Goal: Task Accomplishment & Management: Use online tool/utility

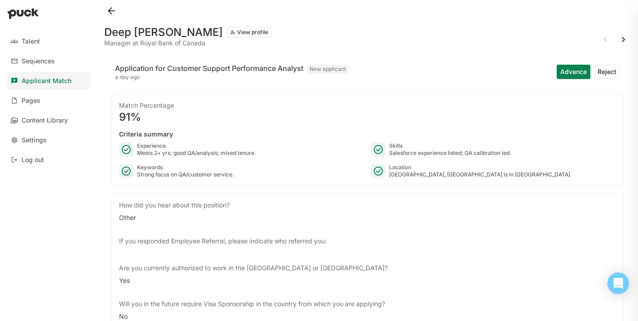
click at [227, 32] on button "View profile" at bounding box center [249, 32] width 45 height 11
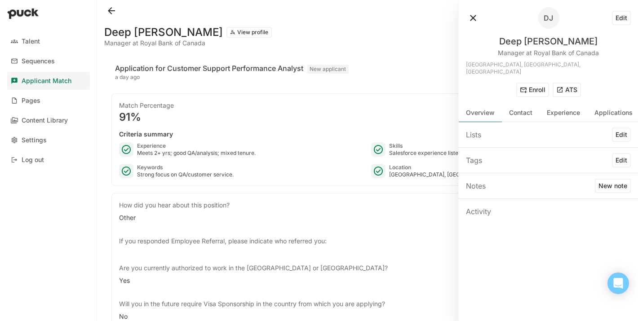
click at [571, 83] on button "ATS" at bounding box center [567, 90] width 28 height 14
click at [474, 14] on button at bounding box center [473, 18] width 14 height 14
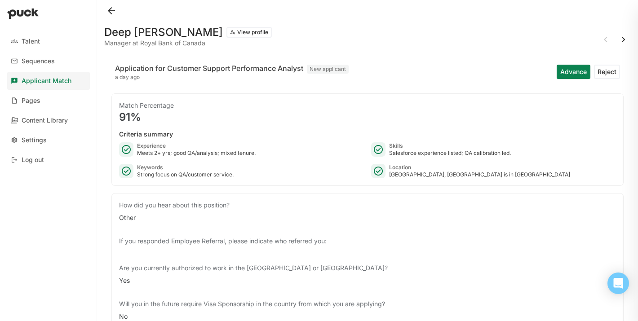
click at [573, 71] on button "Advance" at bounding box center [574, 72] width 34 height 14
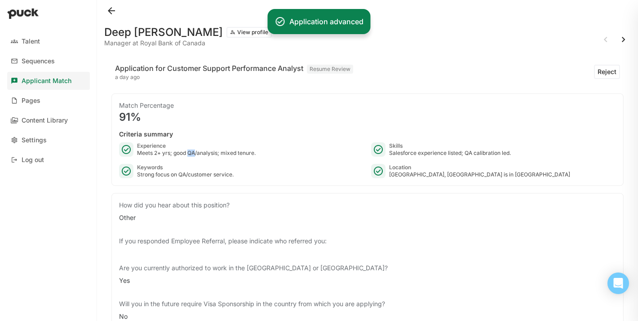
click at [622, 37] on button at bounding box center [624, 39] width 14 height 14
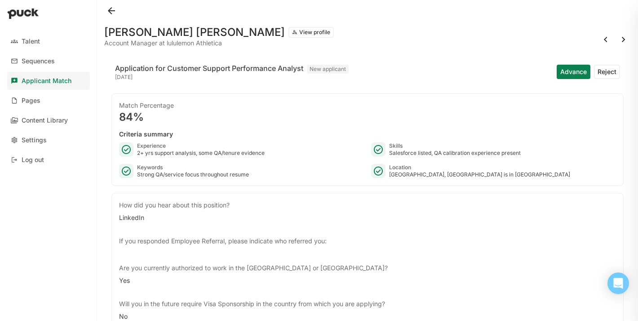
click at [605, 71] on button "Reject" at bounding box center [607, 72] width 26 height 14
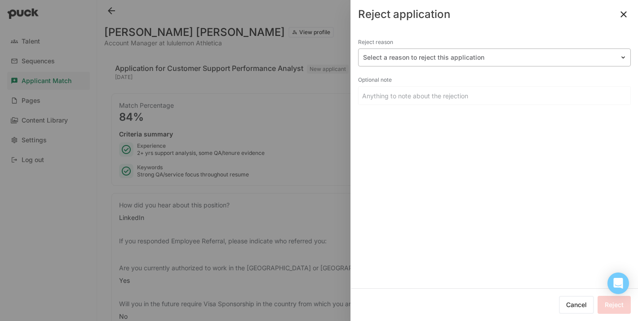
click at [428, 58] on div at bounding box center [489, 57] width 252 height 9
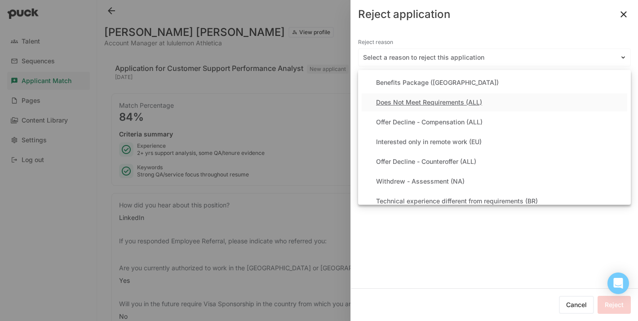
click at [398, 99] on div "Does Not Meet Requirements (ALL)" at bounding box center [429, 103] width 106 height 8
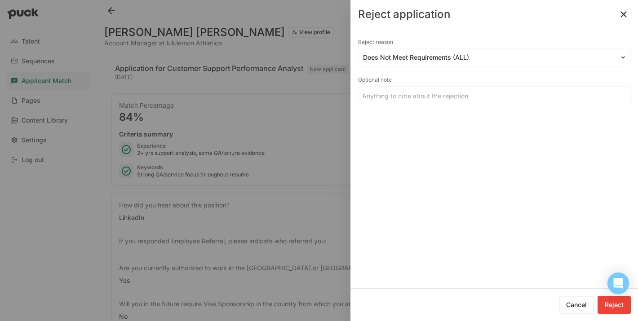
click at [624, 305] on button "Reject" at bounding box center [614, 305] width 33 height 18
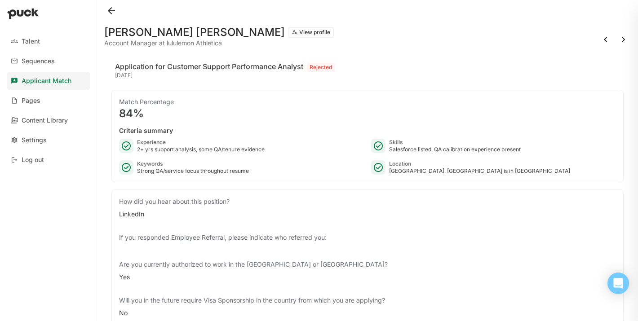
click at [620, 40] on button at bounding box center [624, 39] width 14 height 14
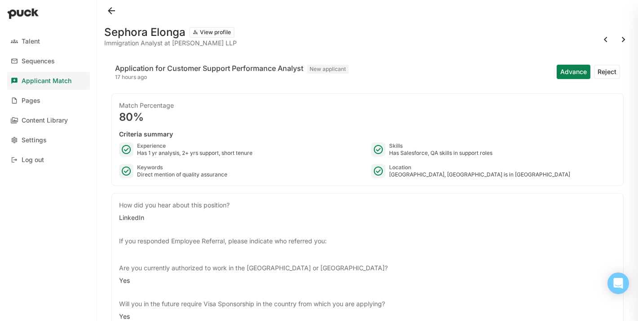
click at [622, 40] on button at bounding box center [624, 39] width 14 height 14
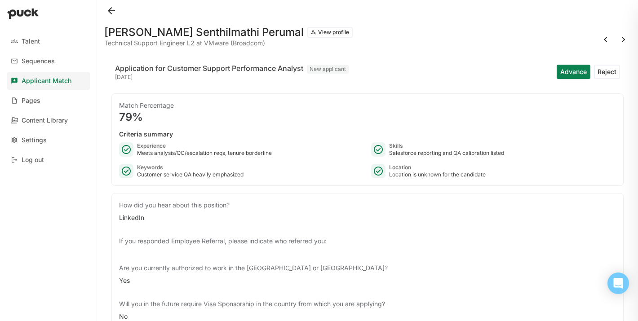
click at [609, 75] on button "Reject" at bounding box center [607, 72] width 26 height 14
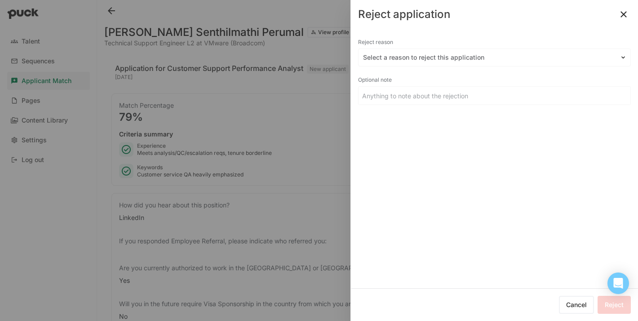
click at [623, 13] on button at bounding box center [624, 14] width 14 height 14
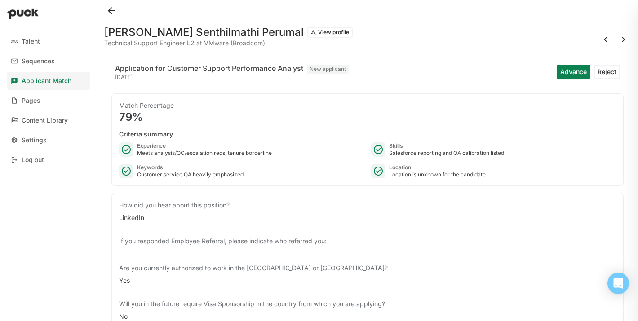
click at [621, 41] on button at bounding box center [624, 39] width 14 height 14
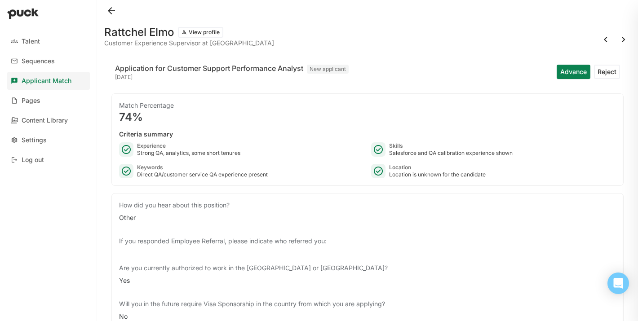
click at [109, 14] on button at bounding box center [111, 11] width 14 height 14
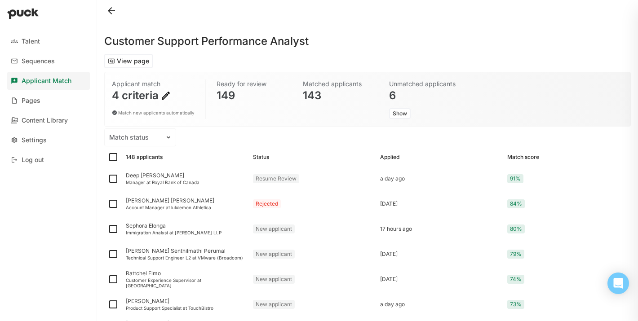
click at [110, 14] on button at bounding box center [111, 11] width 14 height 14
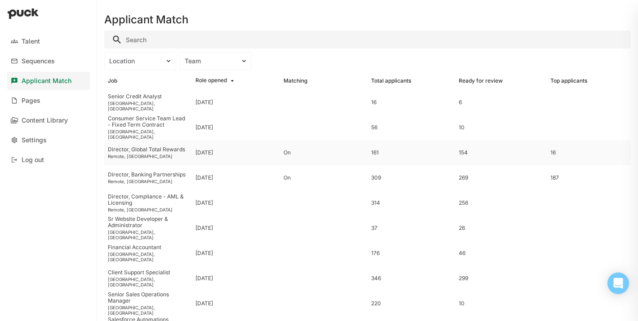
click at [138, 154] on div "Remote, [GEOGRAPHIC_DATA]" at bounding box center [148, 156] width 80 height 5
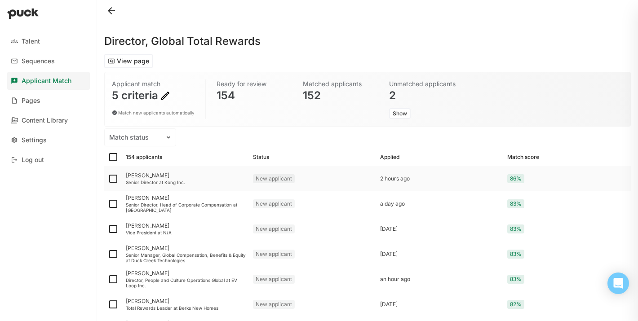
click at [147, 176] on div "[PERSON_NAME]" at bounding box center [186, 176] width 120 height 6
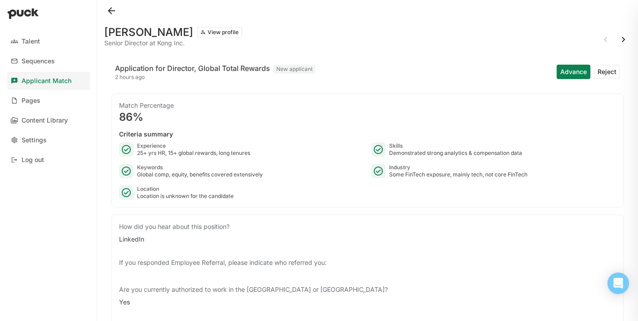
click at [568, 75] on button "Advance" at bounding box center [574, 72] width 34 height 14
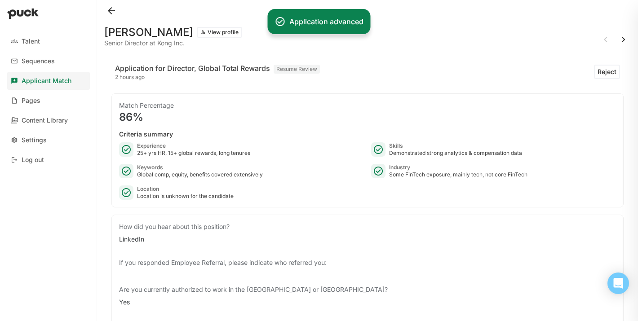
click at [625, 40] on button at bounding box center [624, 39] width 14 height 14
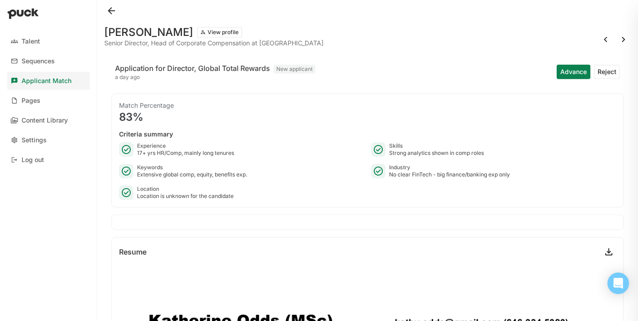
click at [621, 45] on button at bounding box center [624, 39] width 14 height 14
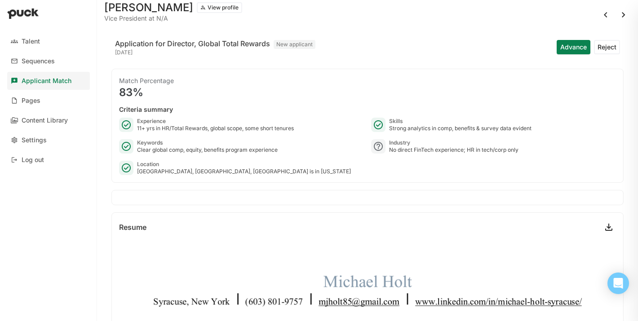
scroll to position [34, 0]
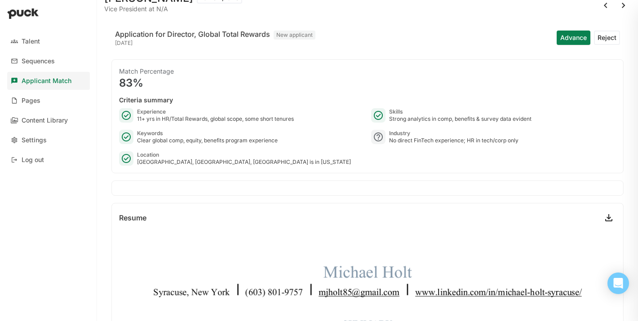
click at [621, 7] on button at bounding box center [624, 5] width 14 height 14
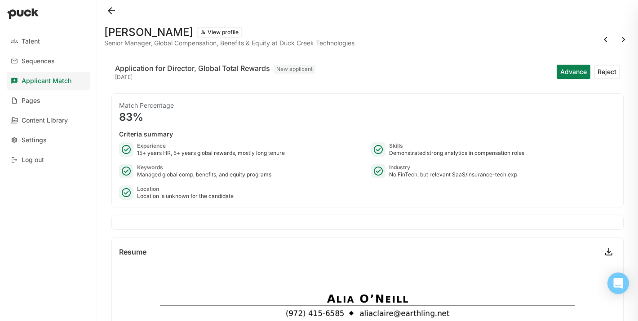
click at [622, 38] on button at bounding box center [624, 39] width 14 height 14
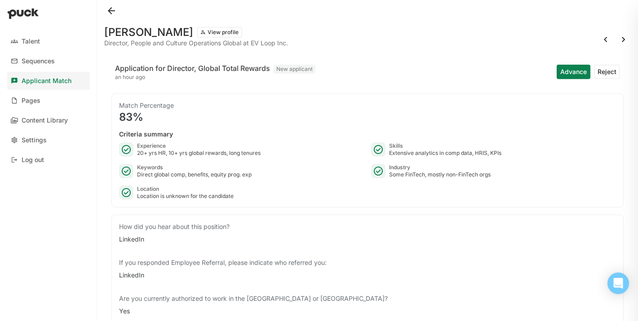
click at [608, 71] on button "Reject" at bounding box center [607, 72] width 26 height 14
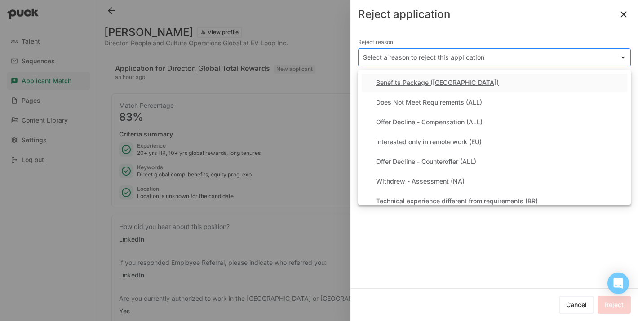
click at [420, 59] on div at bounding box center [489, 57] width 252 height 9
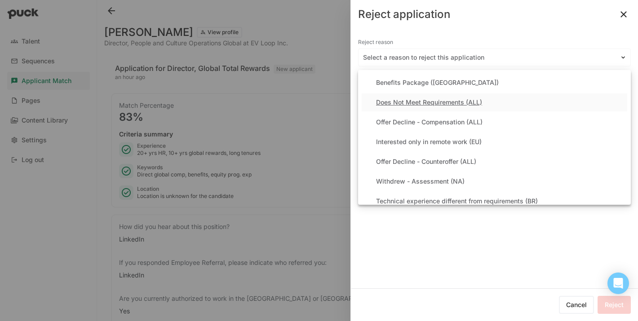
click at [409, 105] on div "Does Not Meet Requirements (ALL)" at bounding box center [429, 103] width 106 height 8
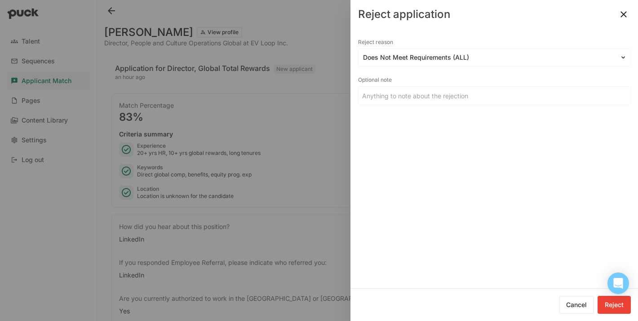
click at [628, 304] on button "Reject" at bounding box center [614, 305] width 33 height 18
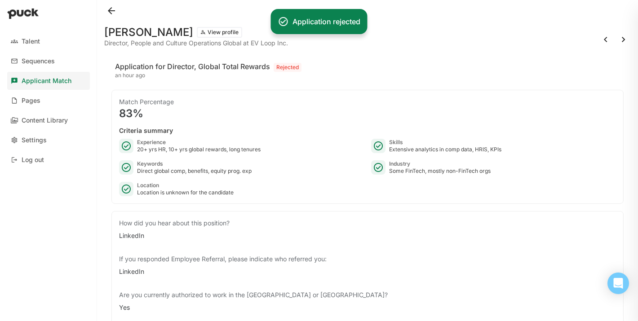
click at [624, 16] on div at bounding box center [319, 160] width 638 height 321
click at [624, 44] on button at bounding box center [624, 39] width 14 height 14
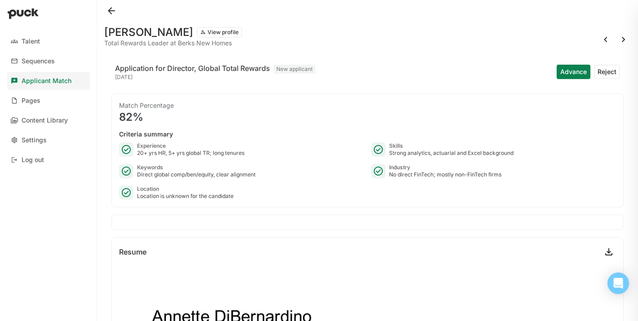
click at [607, 72] on button "Reject" at bounding box center [607, 72] width 26 height 14
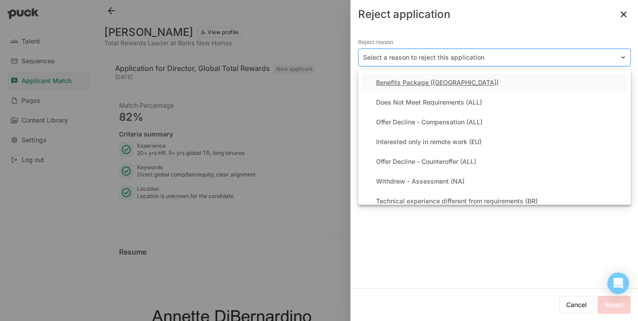
click at [454, 63] on div "Select a reason to reject this application" at bounding box center [489, 57] width 261 height 13
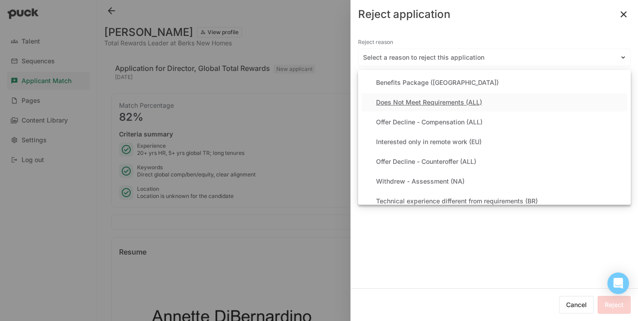
click at [430, 102] on div "Does Not Meet Requirements (ALL)" at bounding box center [429, 103] width 106 height 8
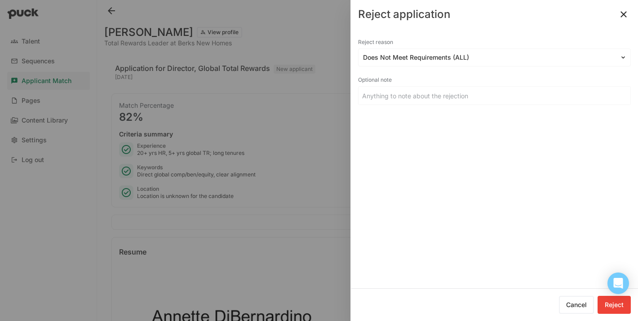
click at [631, 309] on button "Reject" at bounding box center [614, 305] width 33 height 18
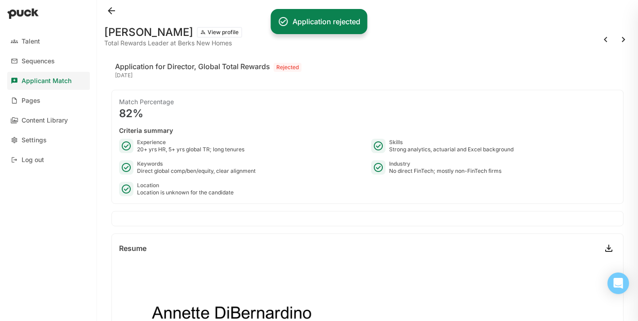
click at [622, 36] on button at bounding box center [624, 39] width 14 height 14
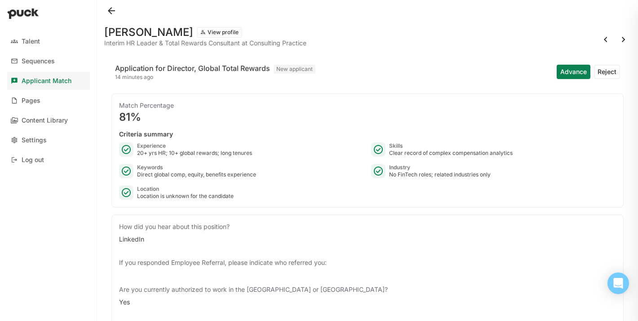
click at [608, 72] on button "Reject" at bounding box center [607, 72] width 26 height 14
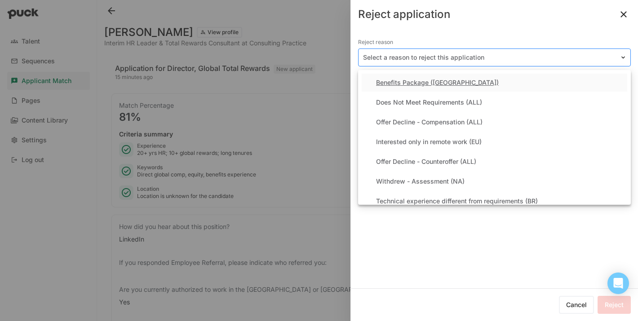
click at [470, 52] on div "Select a reason to reject this application" at bounding box center [489, 57] width 261 height 13
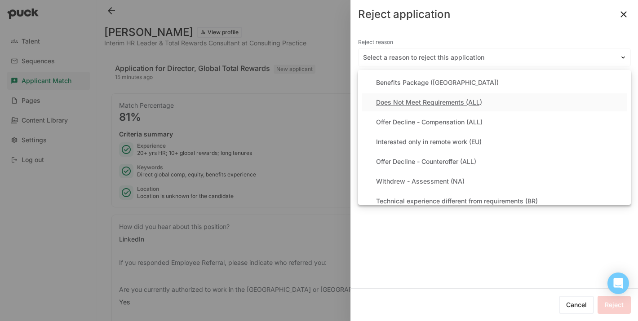
click at [409, 103] on div "Does Not Meet Requirements (ALL)" at bounding box center [429, 103] width 106 height 8
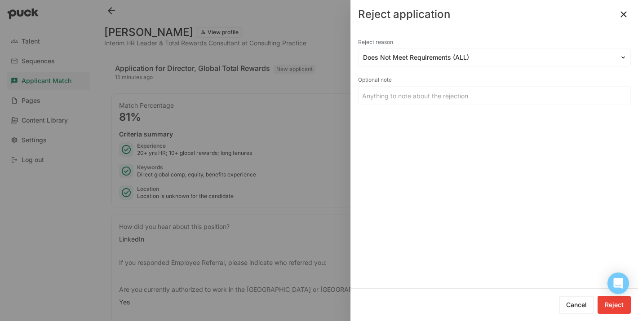
click at [629, 310] on button "Reject" at bounding box center [614, 305] width 33 height 18
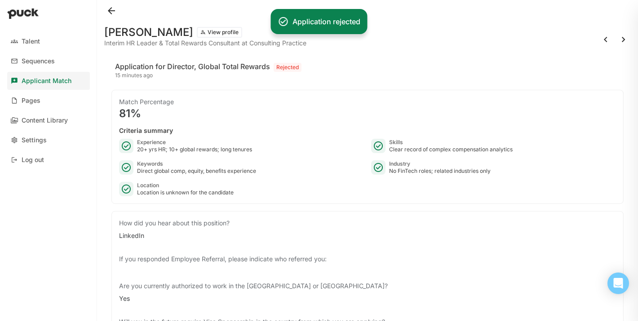
click at [624, 39] on button at bounding box center [624, 39] width 14 height 14
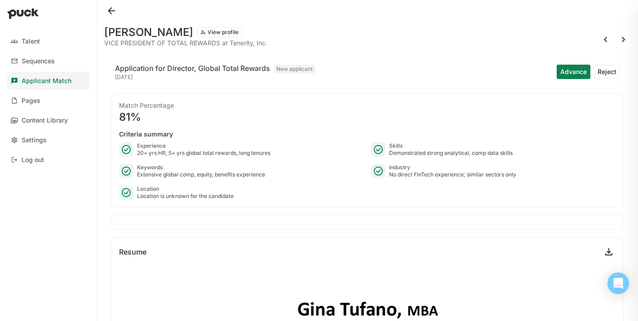
click at [227, 32] on button "View profile" at bounding box center [219, 32] width 45 height 11
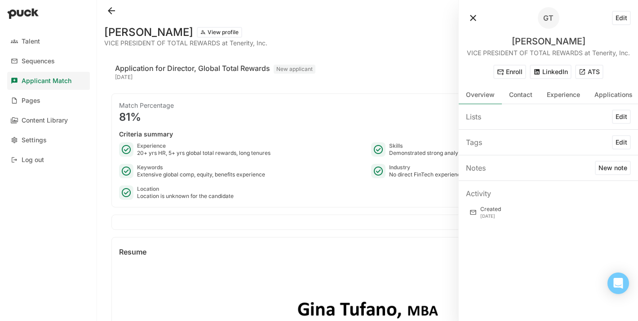
click at [551, 72] on button "LinkedIn" at bounding box center [551, 72] width 42 height 14
click at [588, 76] on button "ATS" at bounding box center [589, 72] width 28 height 14
click at [474, 20] on button at bounding box center [473, 18] width 14 height 14
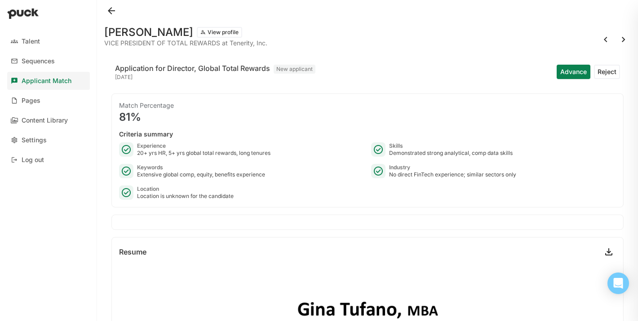
click at [621, 39] on button at bounding box center [624, 39] width 14 height 14
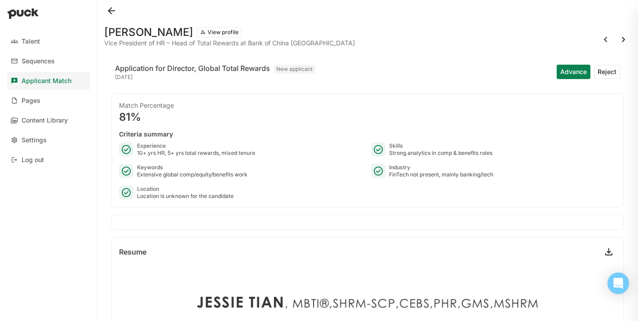
click at [110, 10] on button at bounding box center [111, 11] width 14 height 14
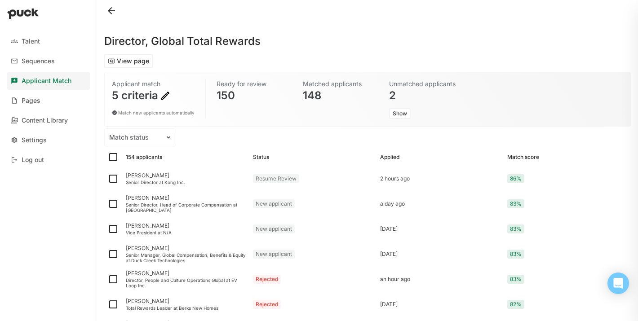
click at [166, 96] on img at bounding box center [165, 95] width 11 height 11
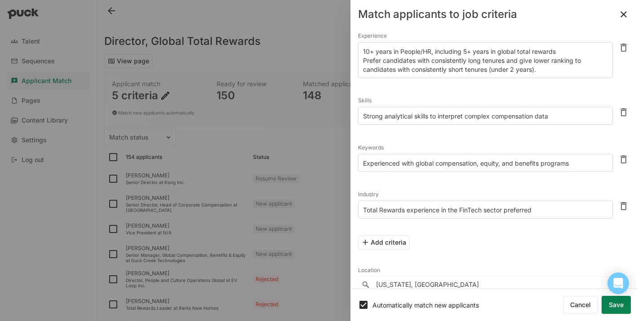
scroll to position [14, 0]
click at [576, 160] on textarea "Experienced with global compensation, equity, and benefits programs" at bounding box center [485, 162] width 255 height 18
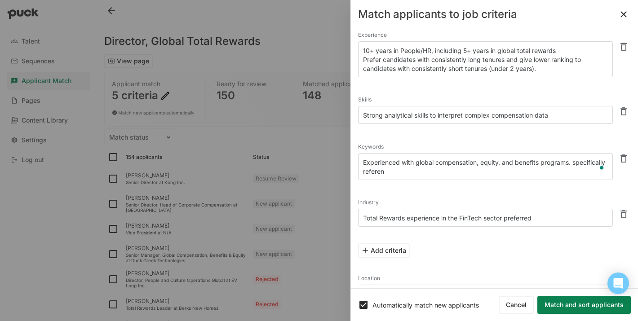
drag, startPoint x: 574, startPoint y: 162, endPoint x: 583, endPoint y: 181, distance: 20.7
click at [583, 181] on div "Keywords Experienced with global compensation, equity, and benefits programs. s…" at bounding box center [494, 161] width 273 height 56
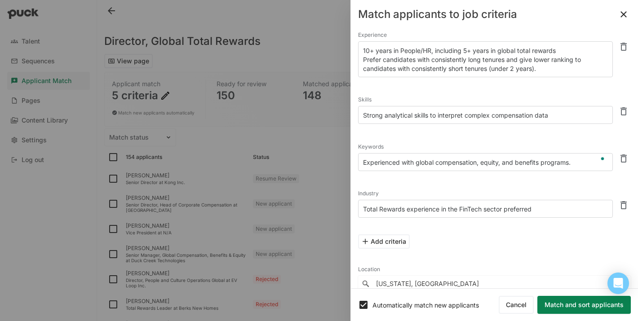
type textarea "Experienced with global compensation, equity, and benefits programs."
click at [557, 71] on textarea "10+ years in People/HR, including 5+ years in global total rewards Prefer candi…" at bounding box center [485, 59] width 255 height 36
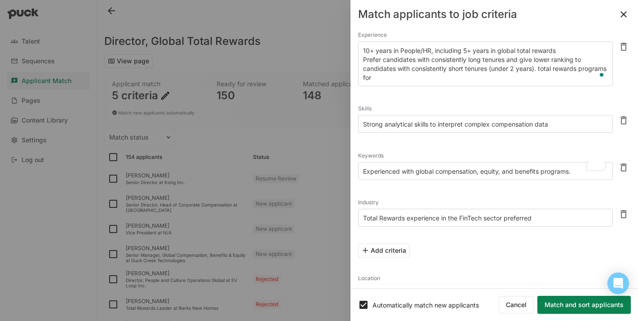
paste textarea "[GEOGRAPHIC_DATA], [GEOGRAPHIC_DATA], [GEOGRAPHIC_DATA] and [GEOGRAPHIC_DATA]"
click at [462, 79] on textarea "10+ years in People/HR, including 5+ years in global total rewards Prefer candi…" at bounding box center [485, 63] width 255 height 45
type textarea "10+ years in People/HR, including 5+ years in global total rewards Prefer candi…"
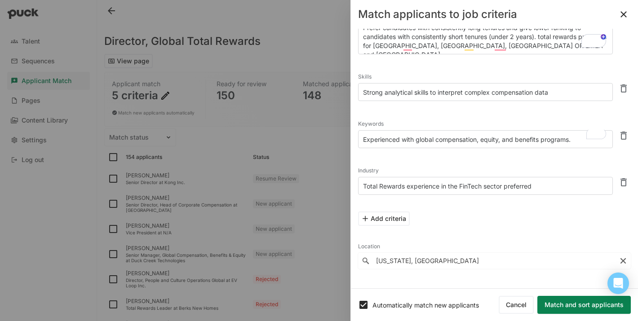
scroll to position [46, 0]
click at [626, 308] on button "Match and sort applicants" at bounding box center [584, 305] width 93 height 18
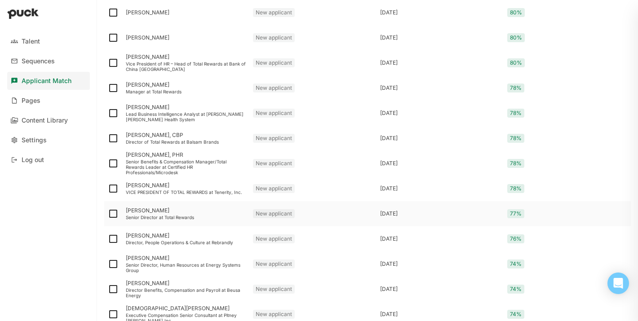
scroll to position [0, 0]
